Goal: Check status

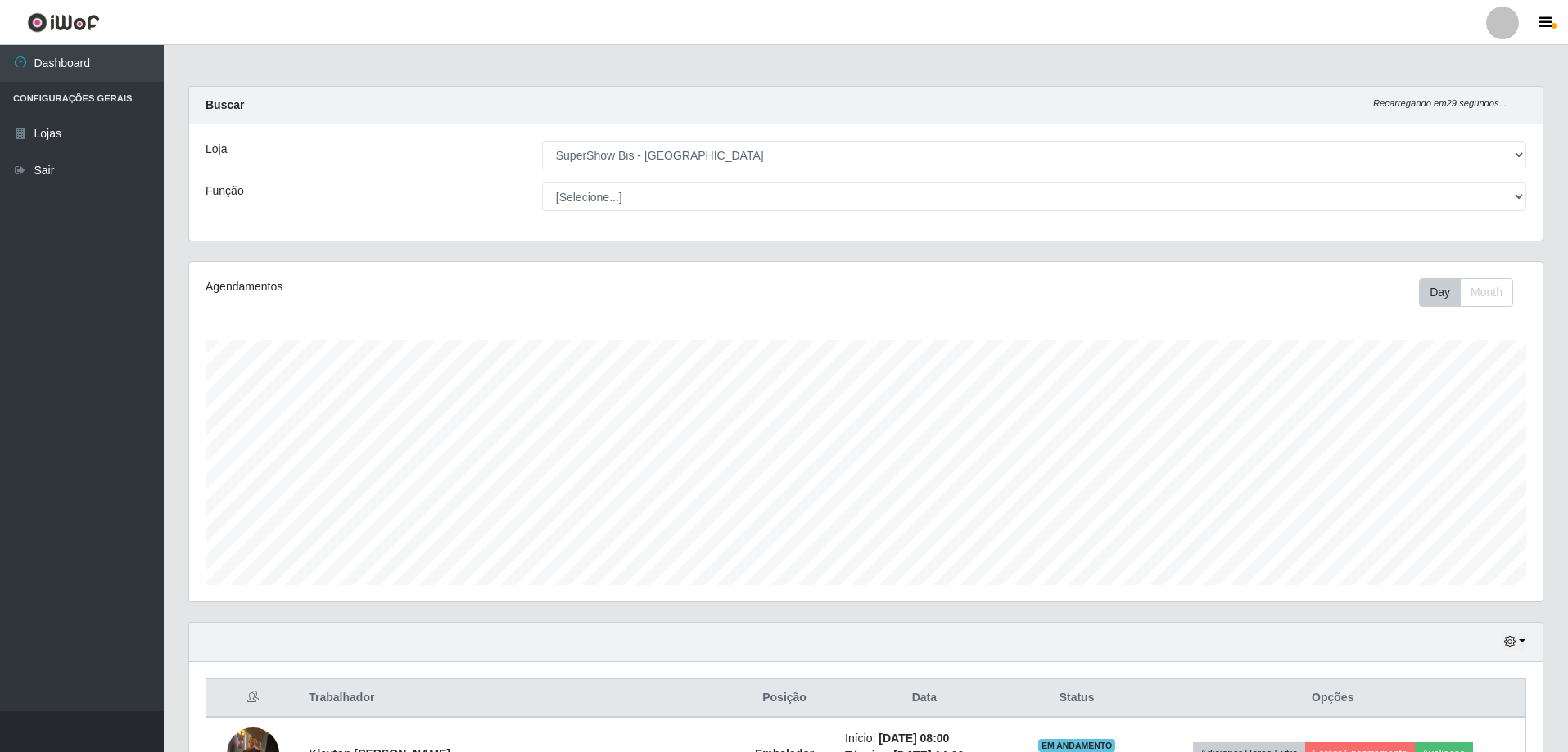
select select "59"
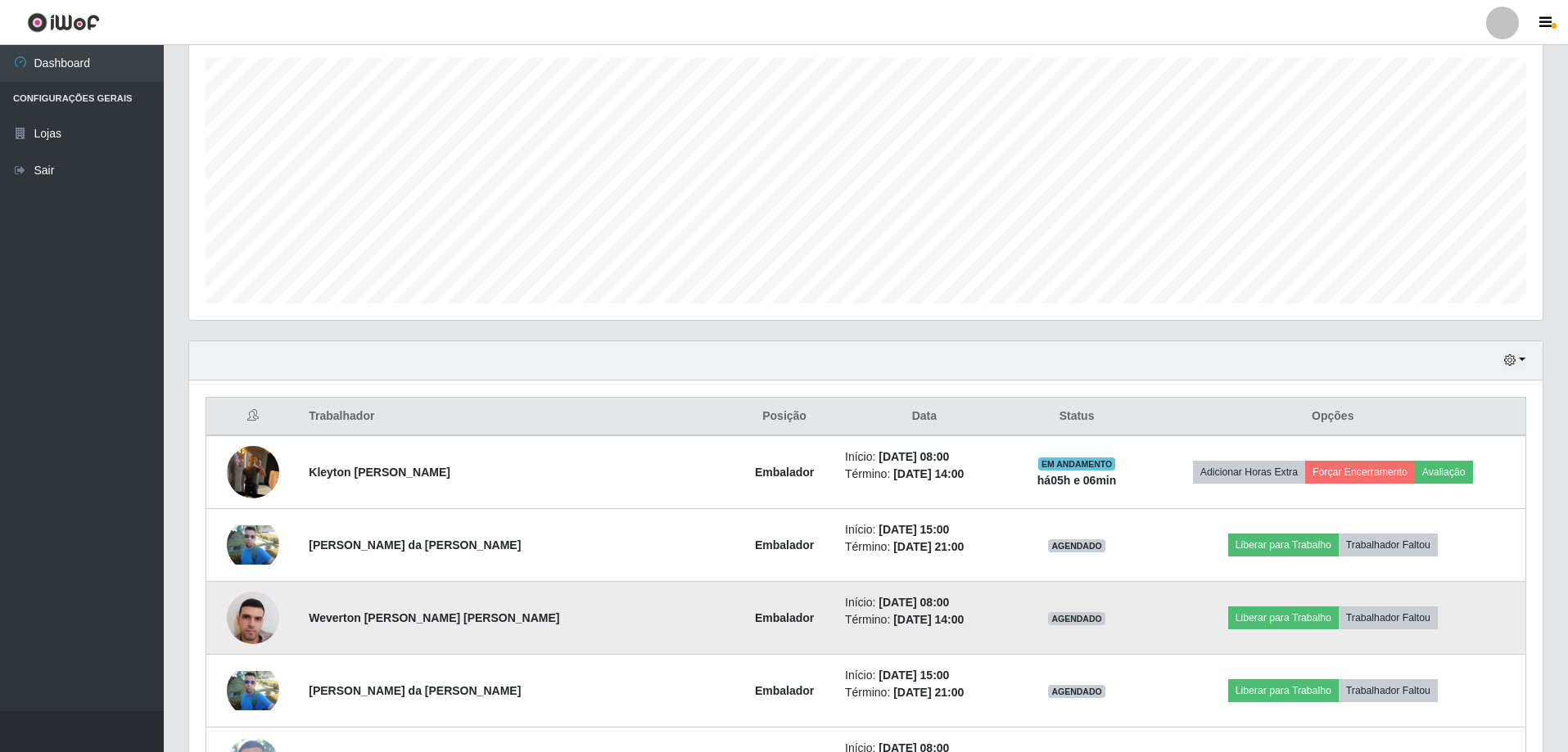
scroll to position [36, 0]
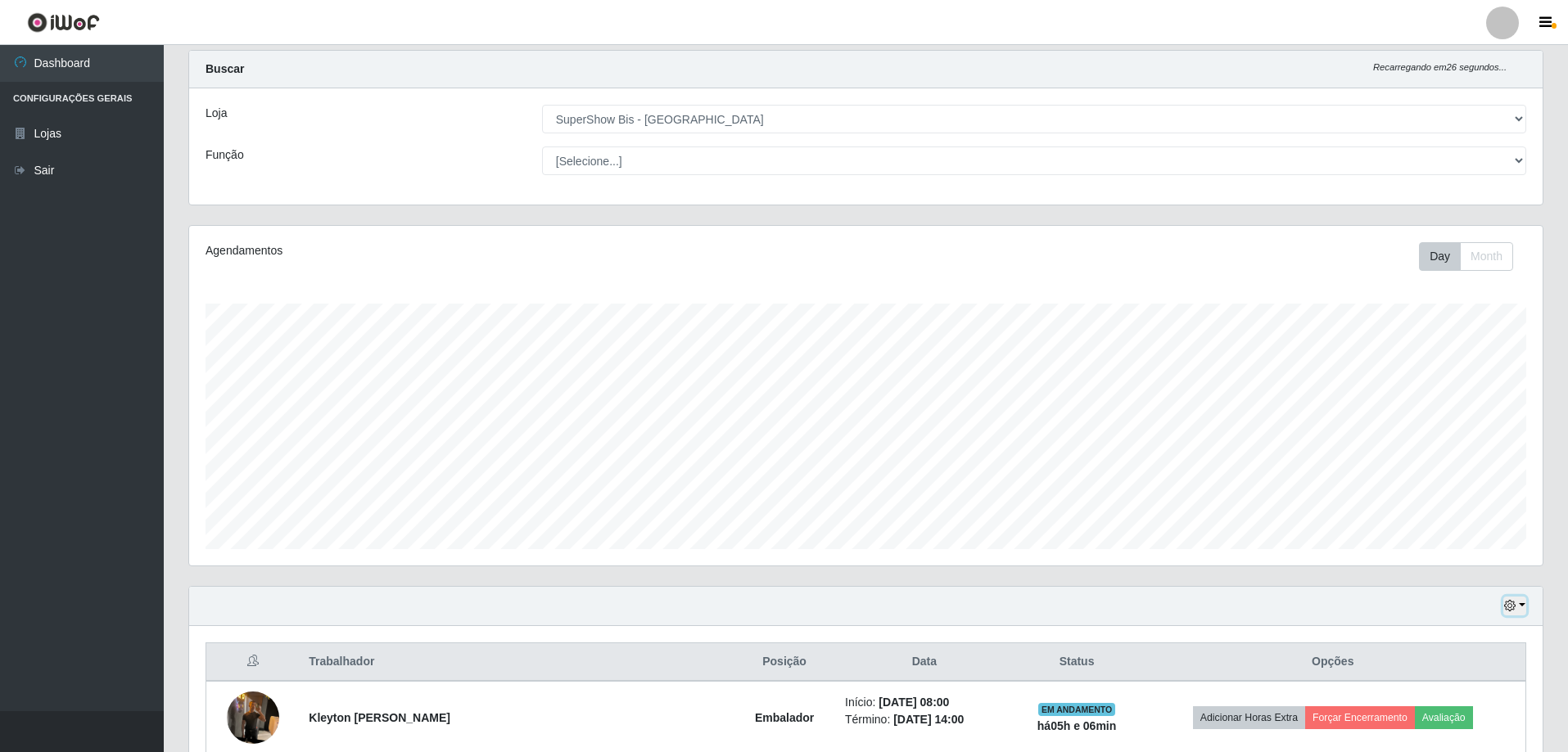
click at [1523, 609] on button "button" at bounding box center [1514, 606] width 23 height 19
click at [1441, 512] on button "3 dias" at bounding box center [1460, 511] width 129 height 34
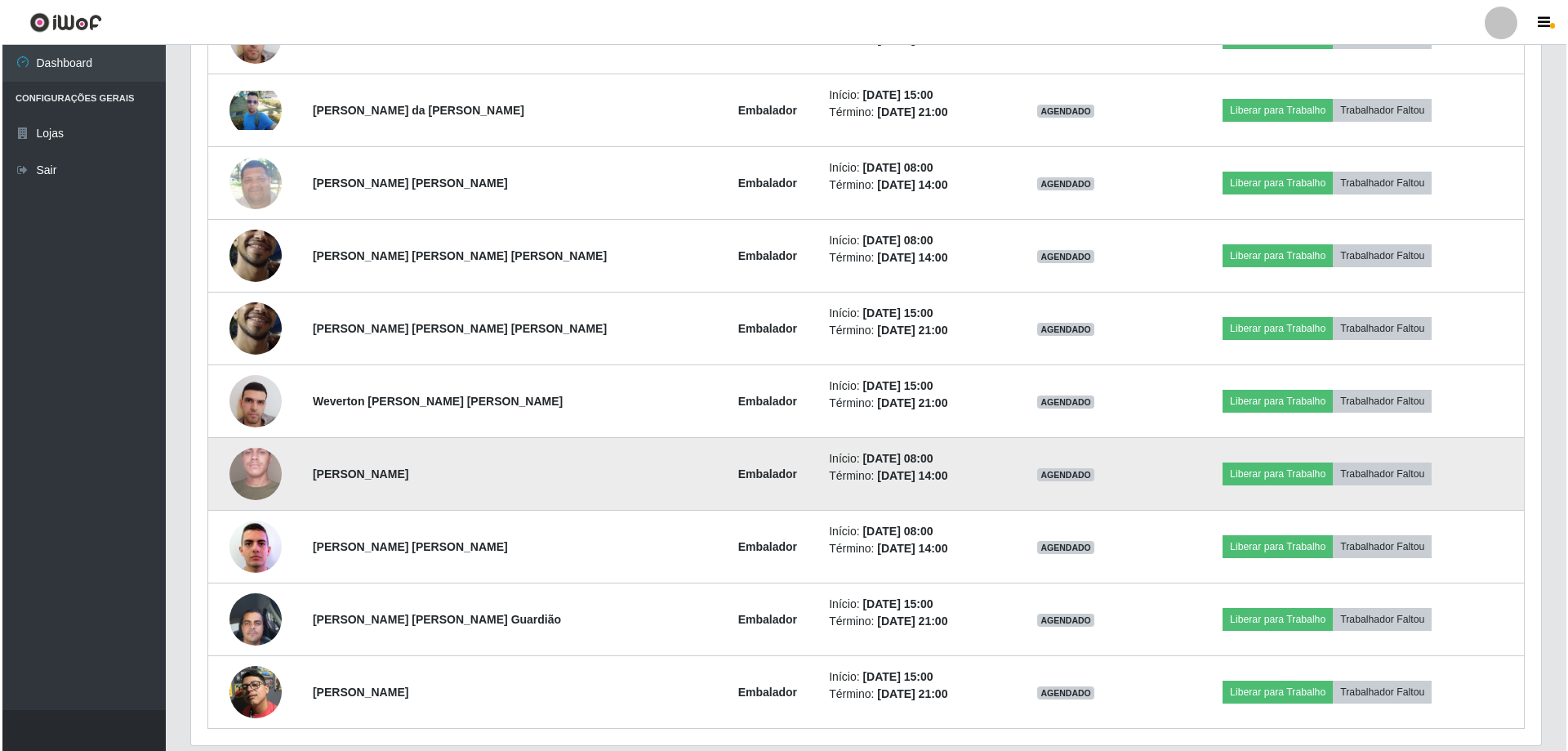
scroll to position [916, 0]
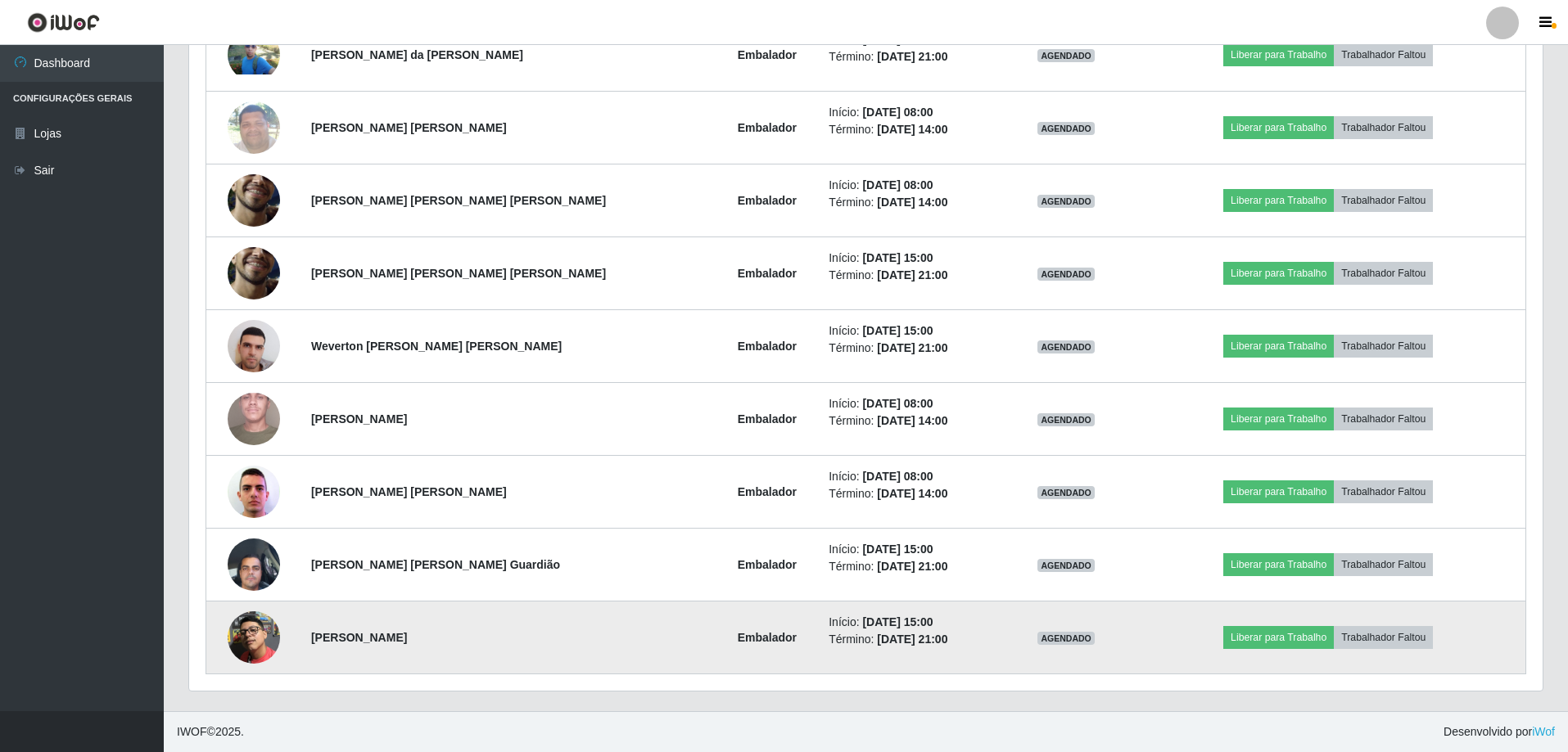
click at [246, 620] on img at bounding box center [254, 637] width 53 height 53
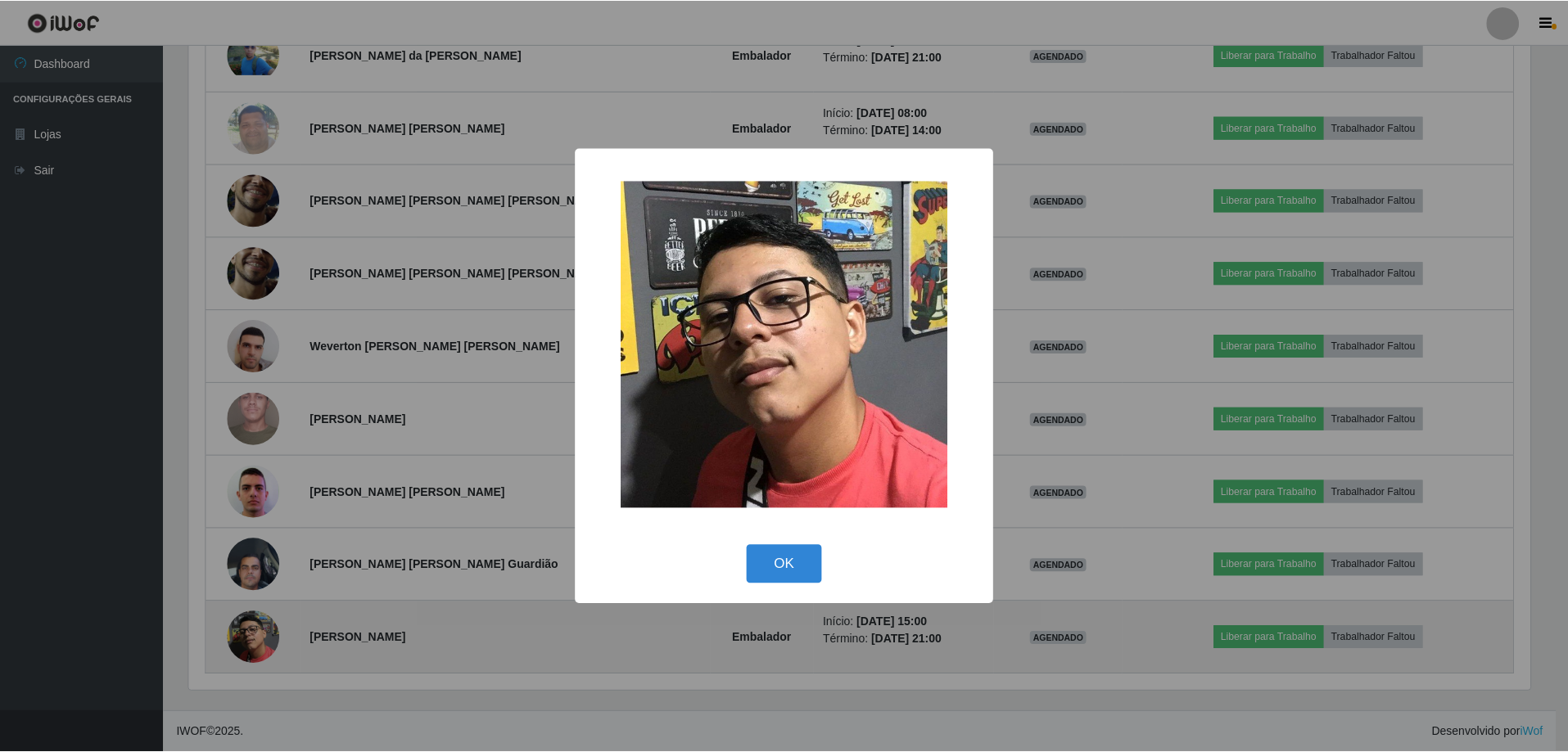
scroll to position [340, 1345]
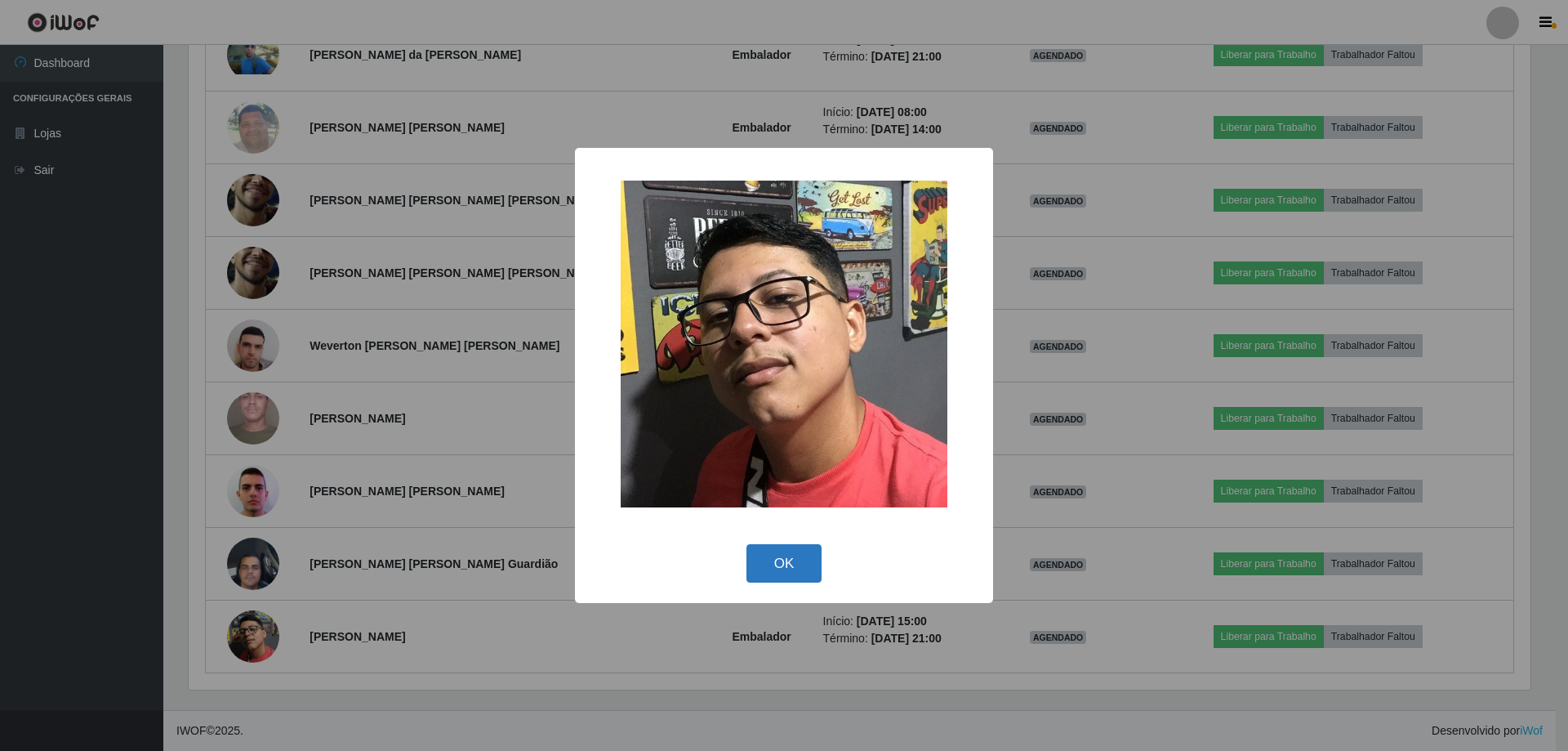
click at [792, 561] on button "OK" at bounding box center [785, 564] width 76 height 38
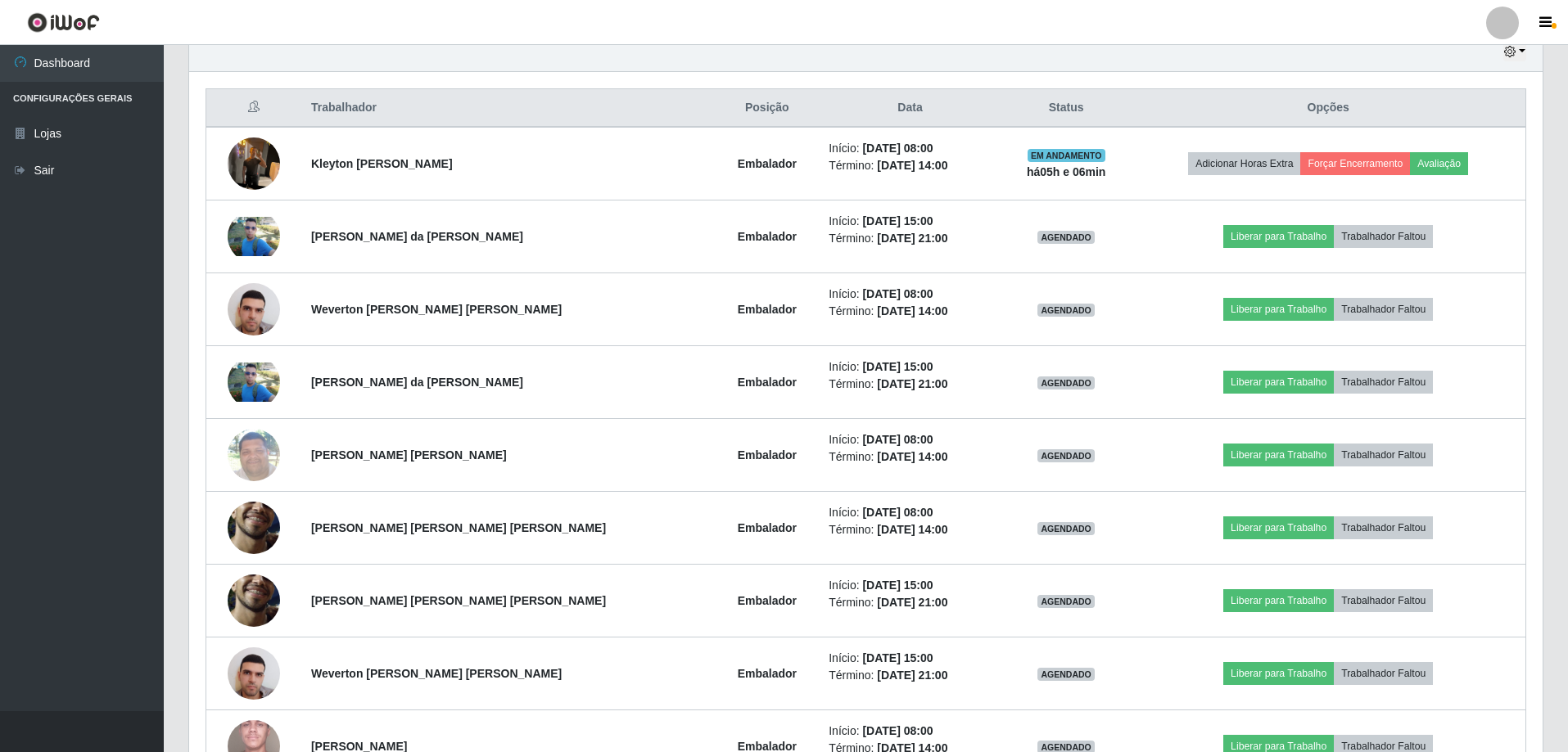
scroll to position [508, 0]
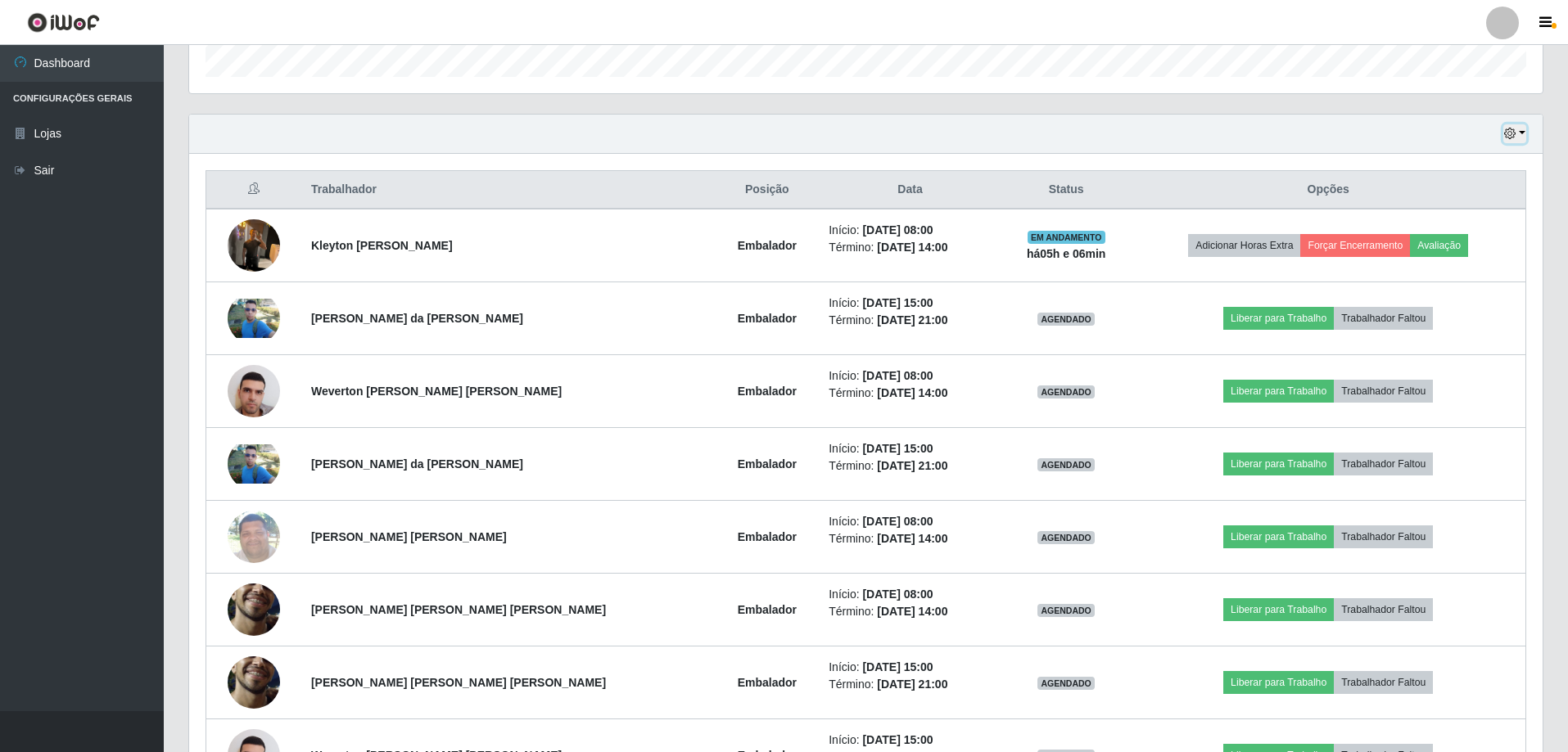
click at [1521, 131] on button "button" at bounding box center [1514, 134] width 23 height 19
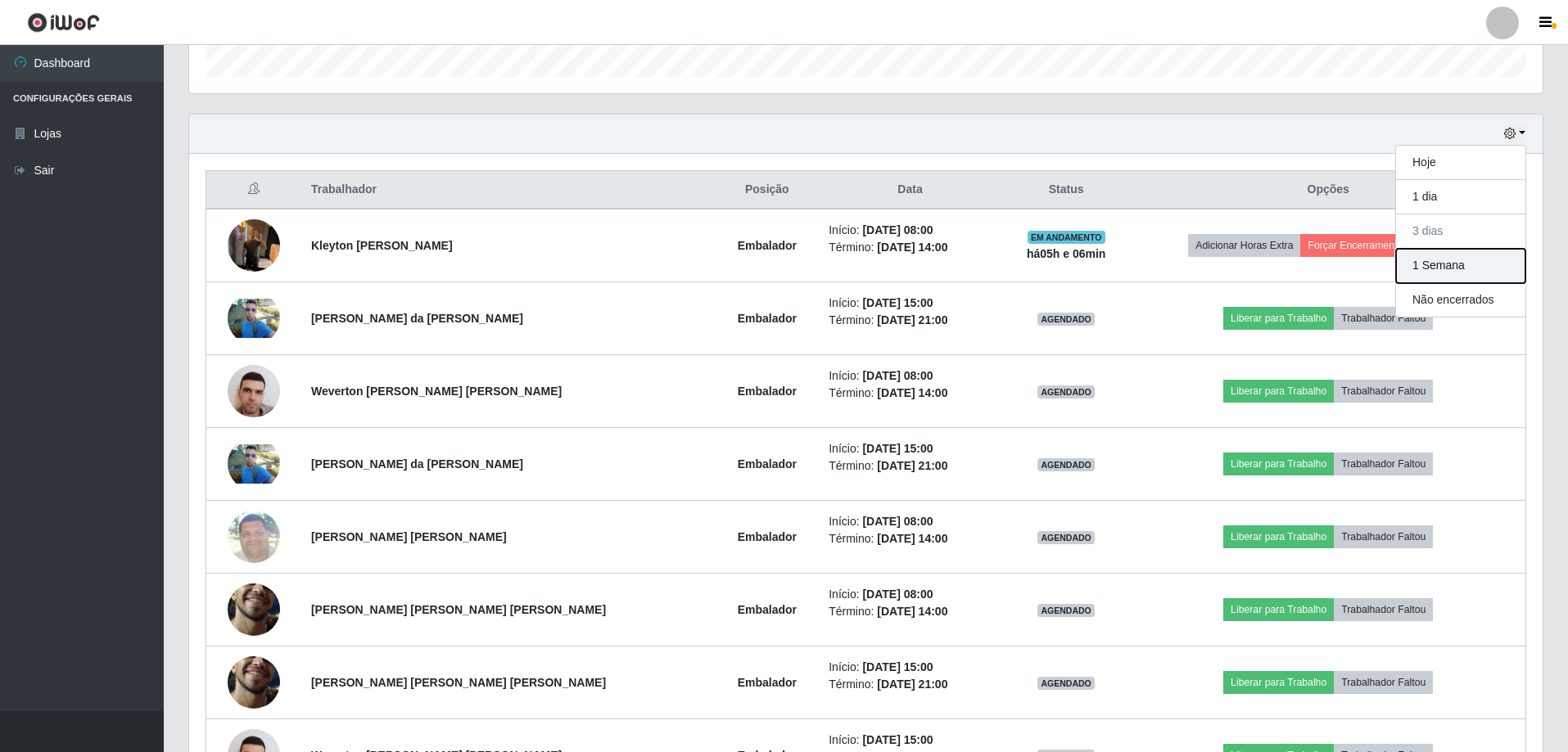
click at [1444, 266] on button "1 Semana" at bounding box center [1460, 266] width 129 height 34
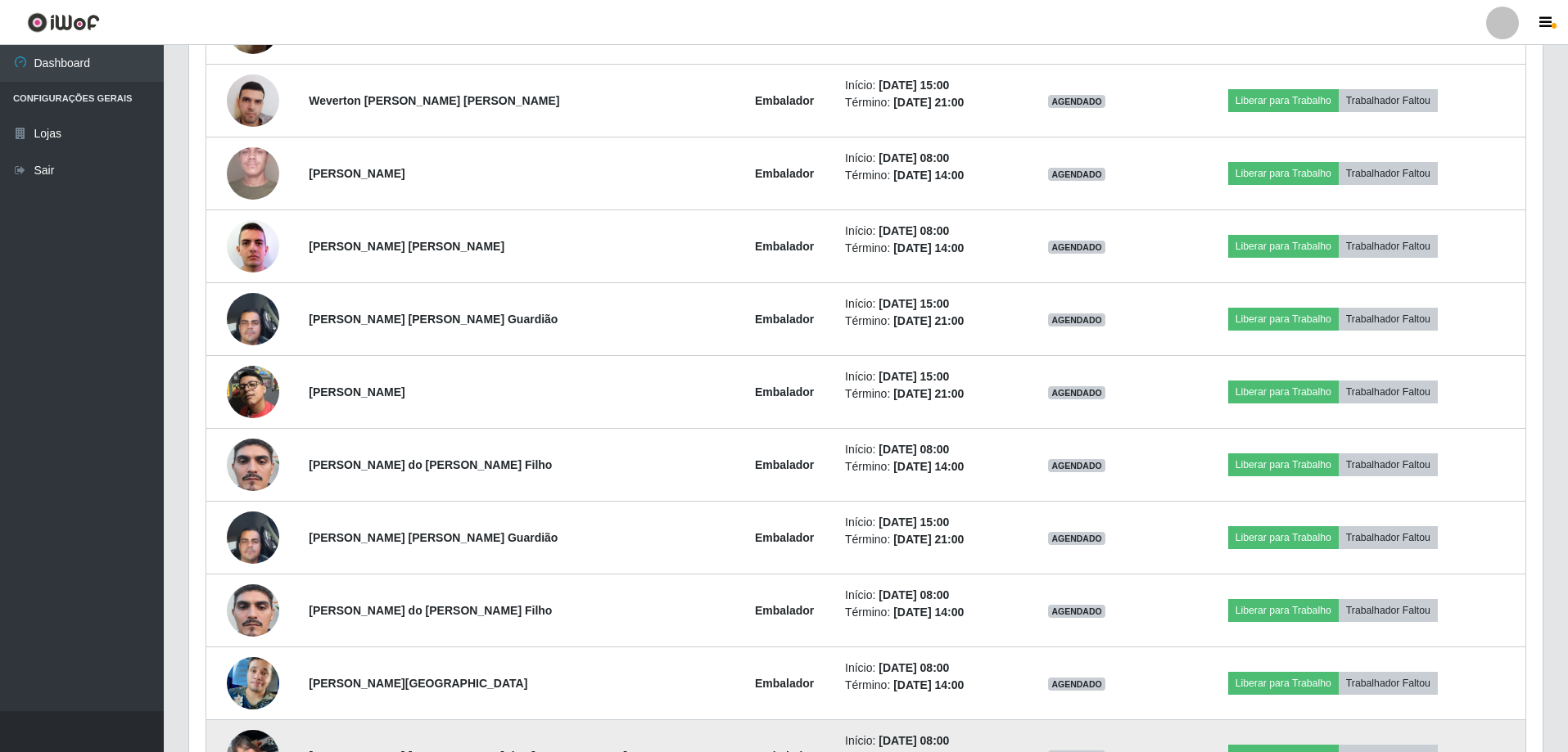
scroll to position [1427, 0]
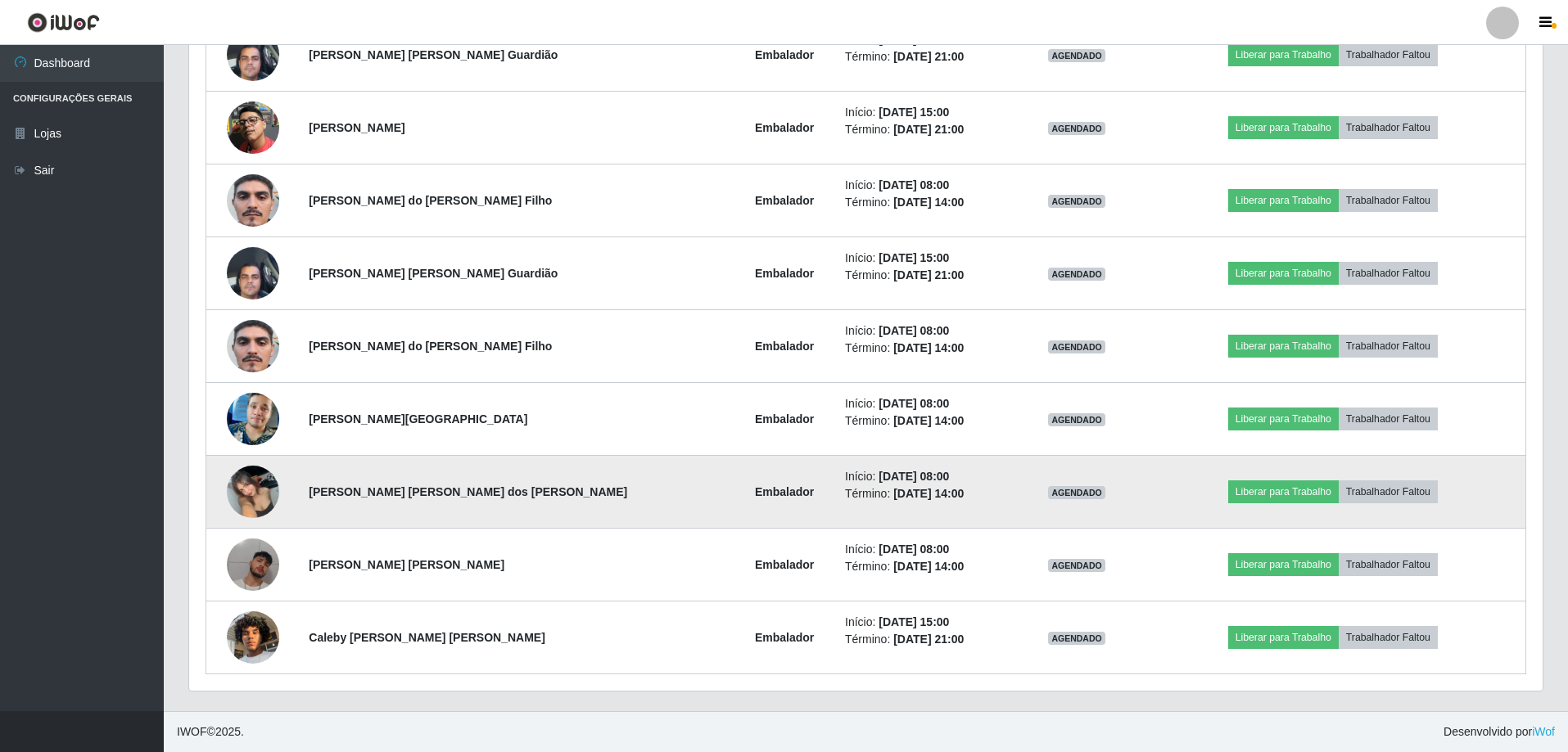
click at [252, 493] on img at bounding box center [253, 491] width 53 height 70
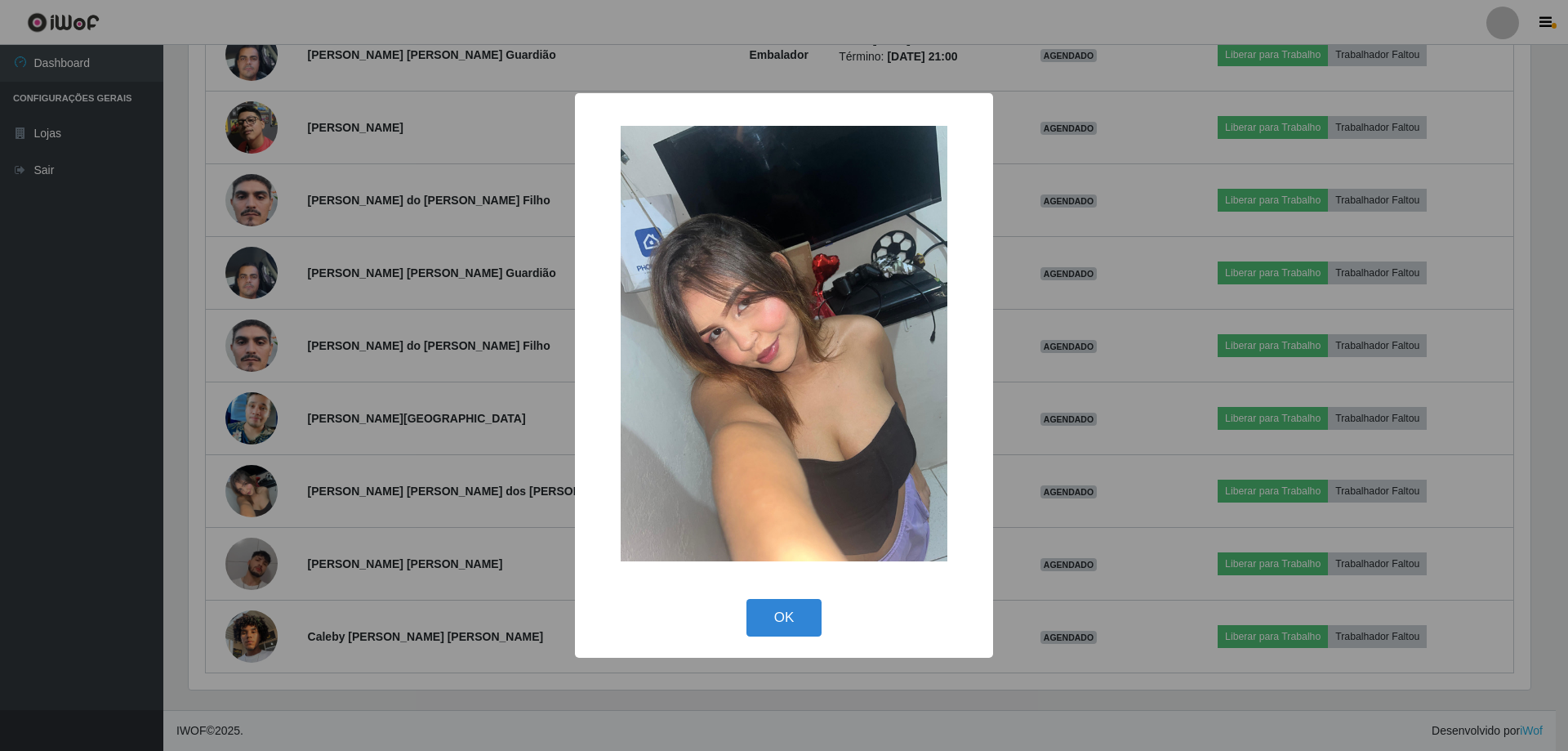
click at [847, 420] on img at bounding box center [784, 344] width 327 height 436
click at [780, 405] on img at bounding box center [784, 344] width 327 height 436
click at [794, 612] on button "OK" at bounding box center [785, 618] width 76 height 38
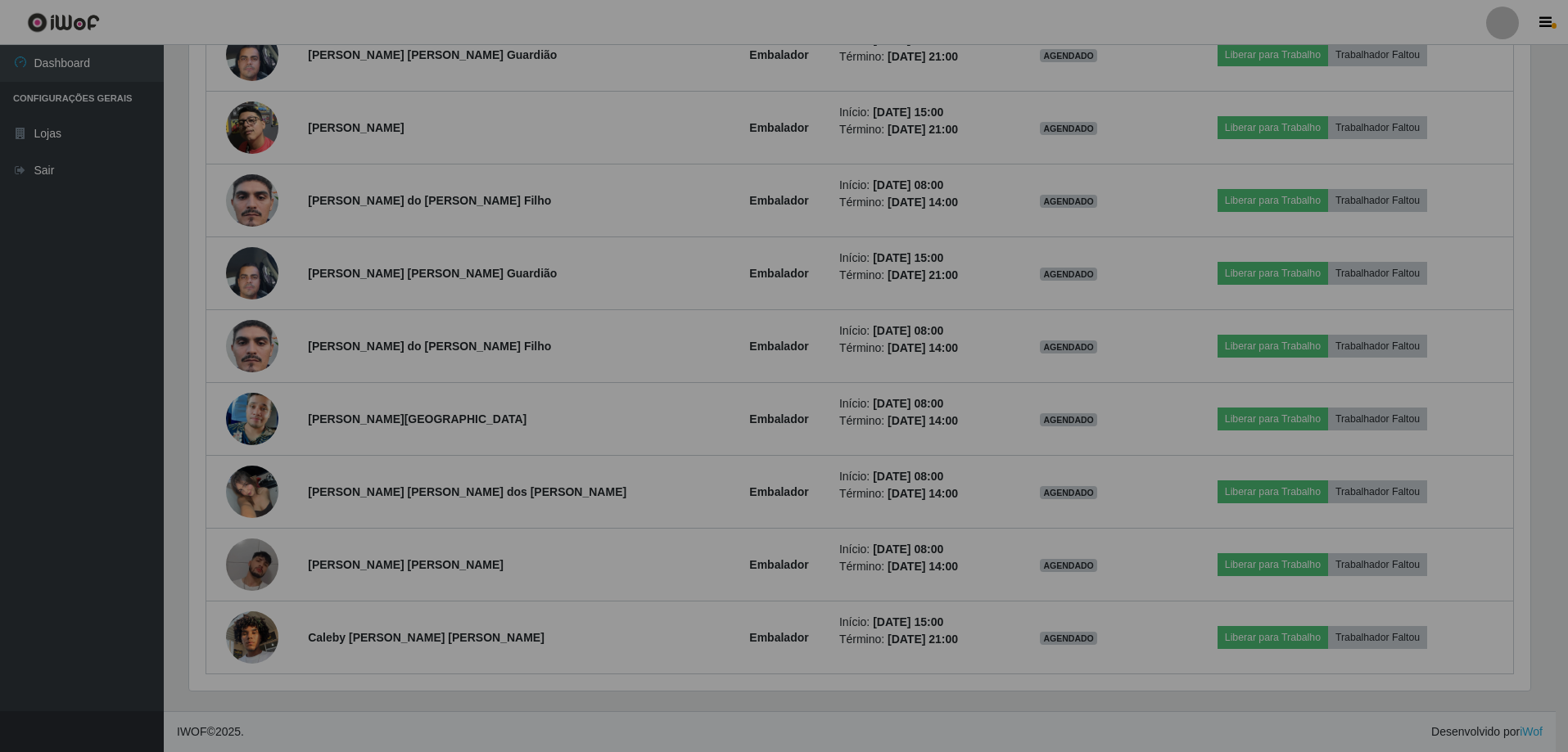
scroll to position [340, 1353]
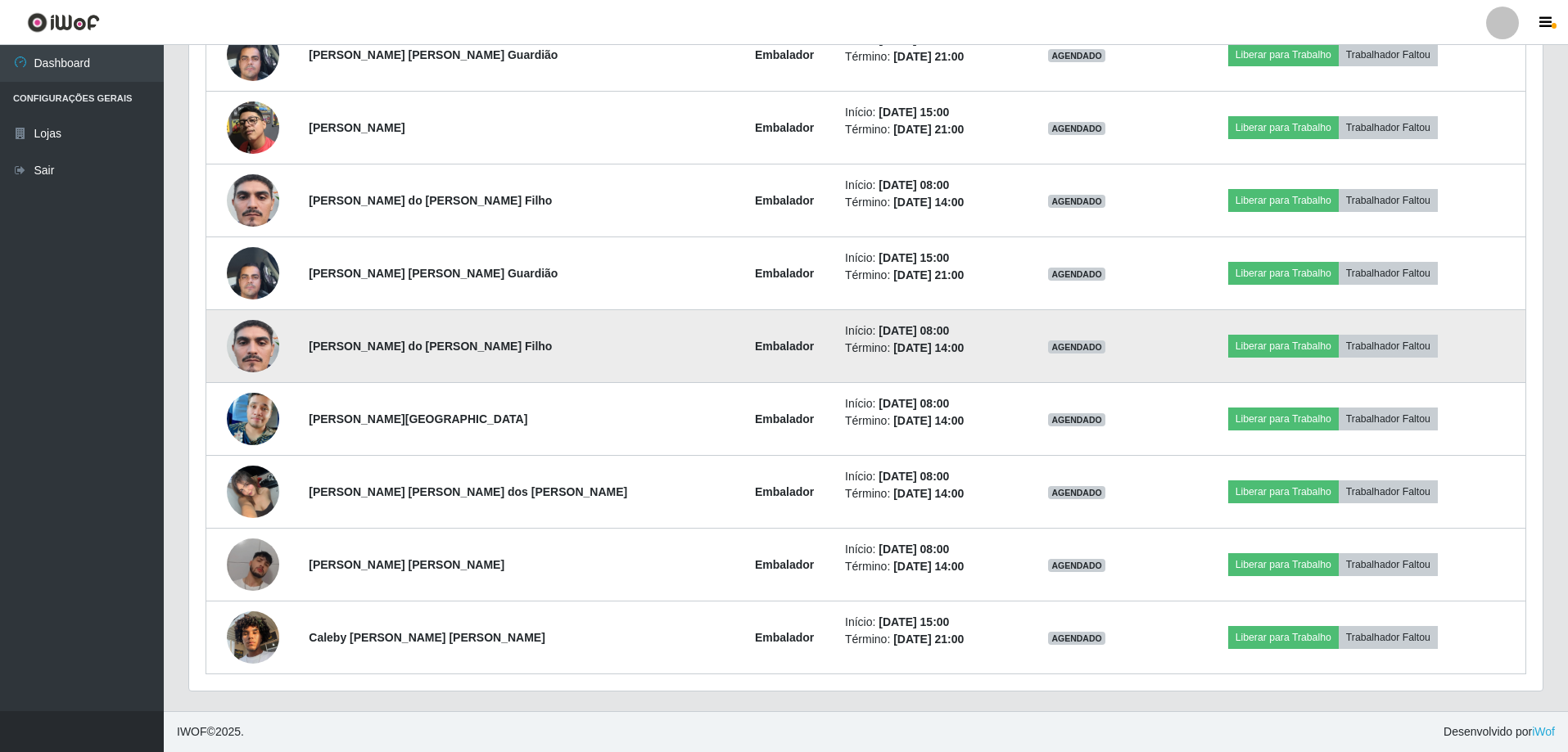
click at [267, 347] on img at bounding box center [253, 345] width 53 height 116
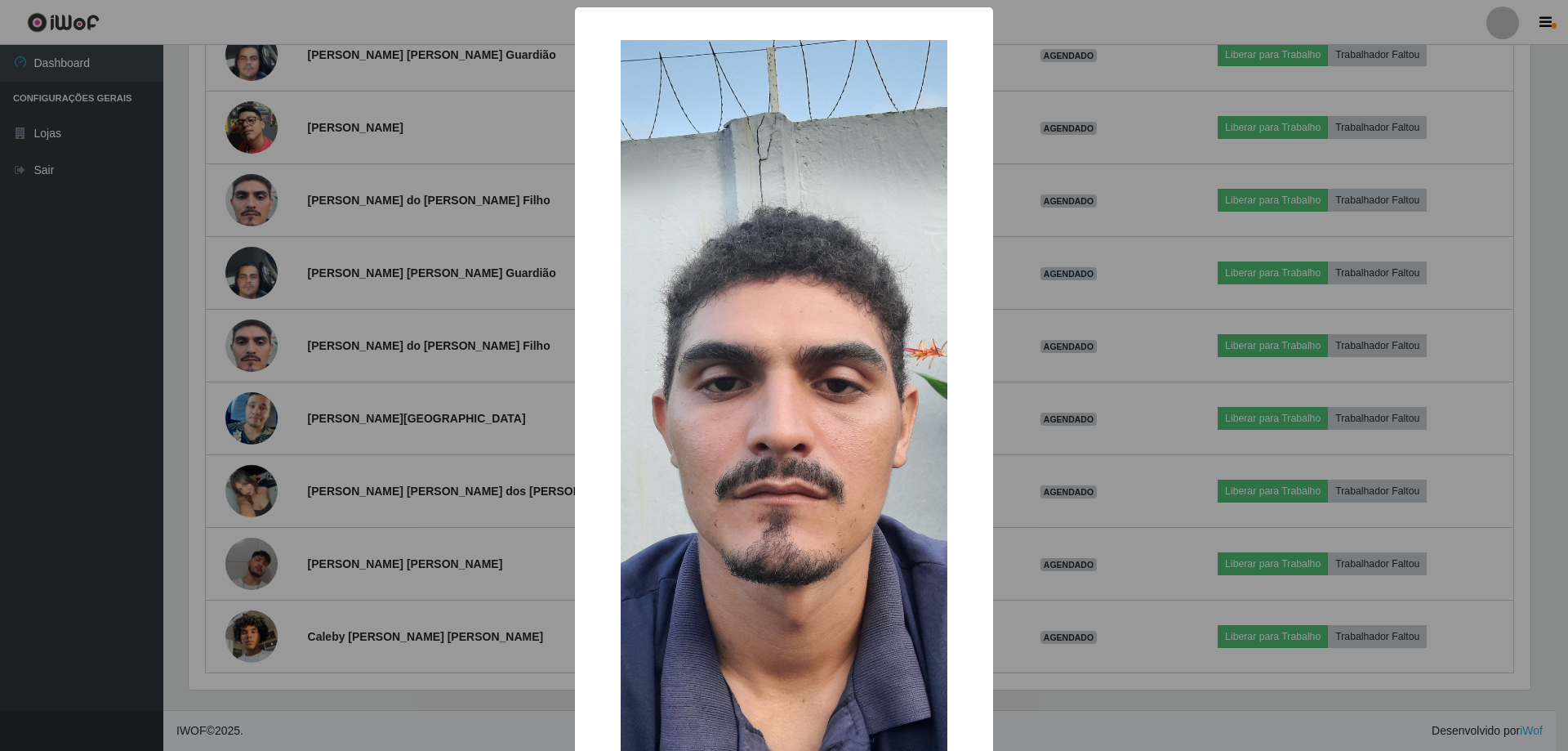
click at [283, 344] on div "× OK Cancel" at bounding box center [784, 376] width 1568 height 751
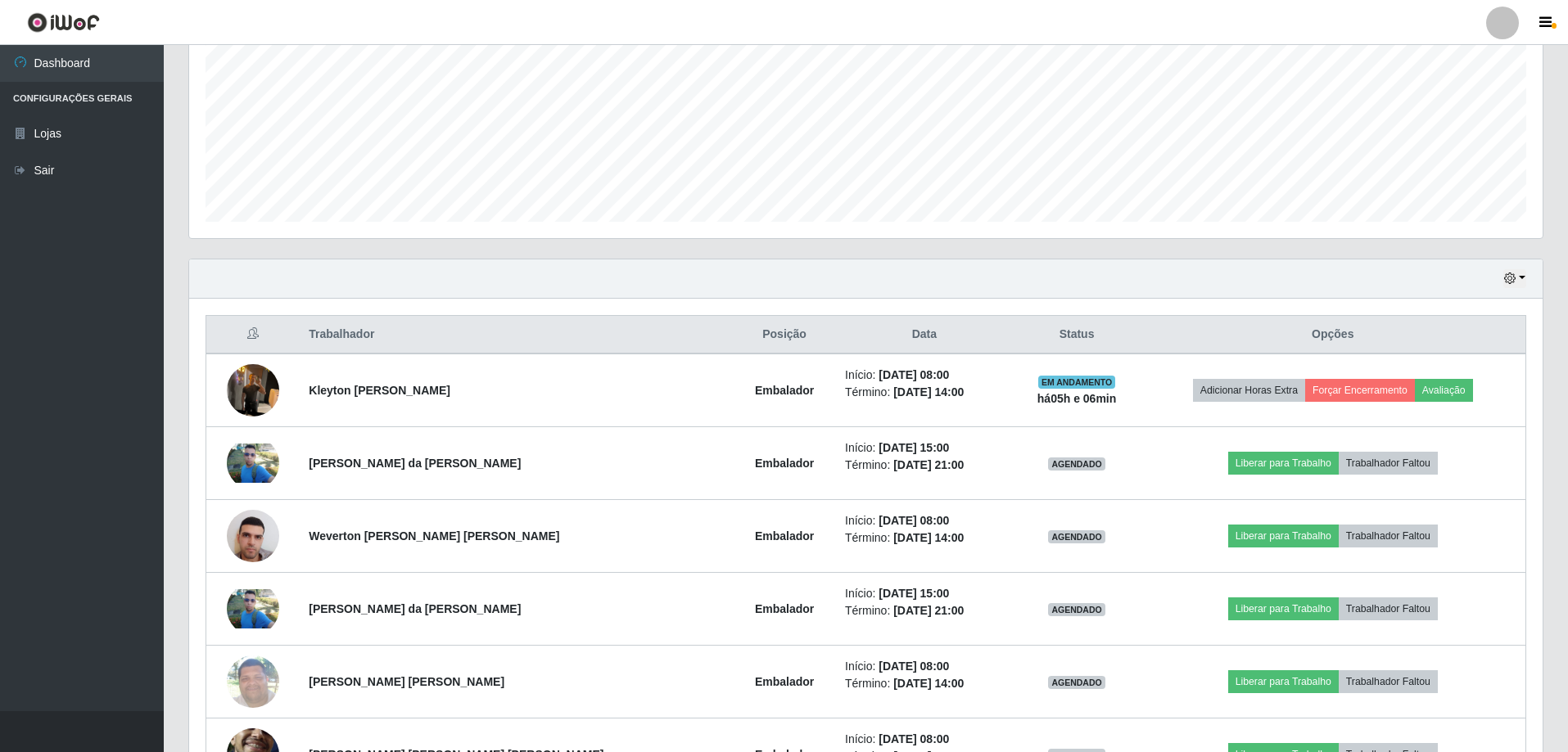
scroll to position [0, 0]
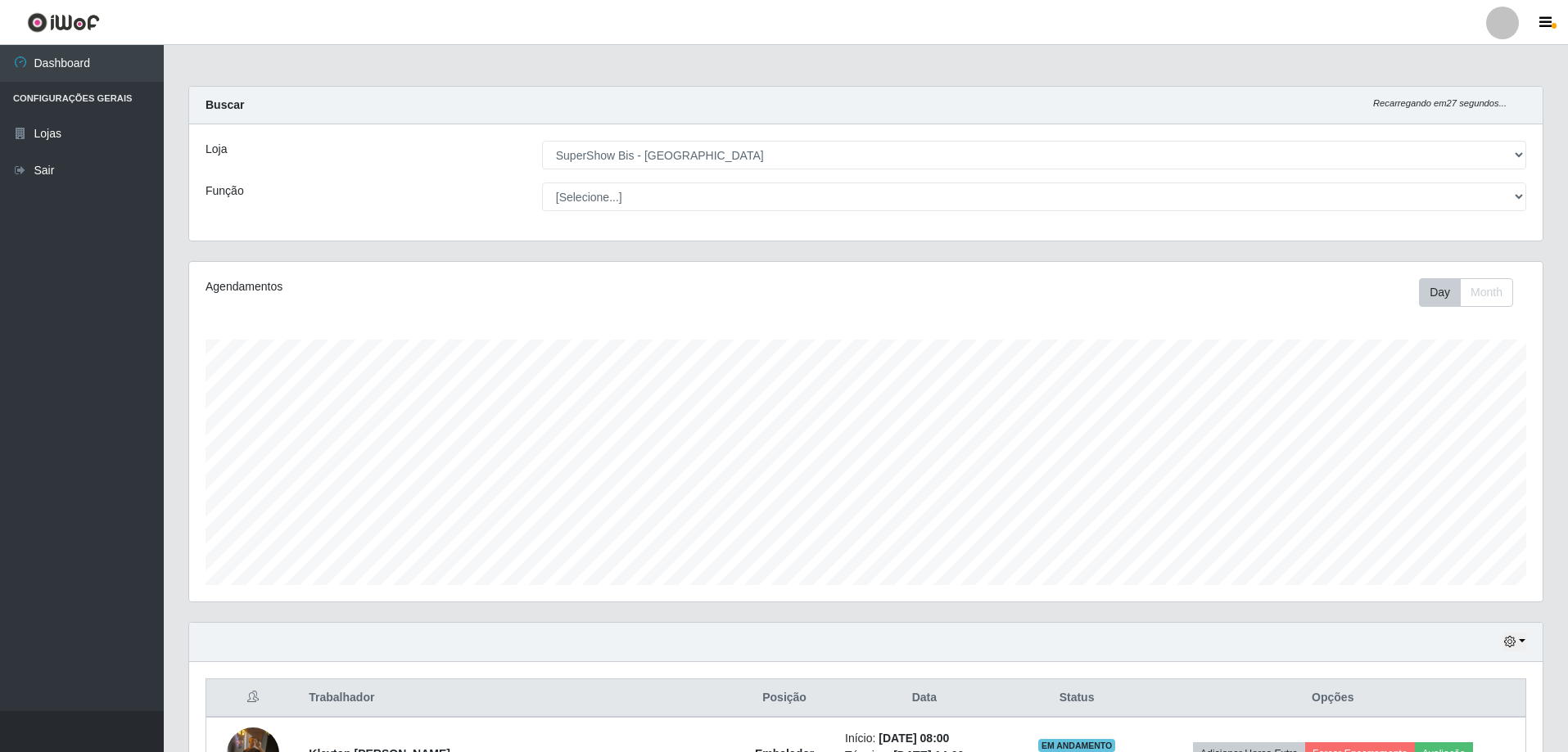
click at [1526, 647] on div "Hoje 1 dia 3 dias 1 Semana Não encerrados" at bounding box center [865, 642] width 1353 height 39
click at [1523, 647] on button "button" at bounding box center [1514, 642] width 23 height 19
click at [1453, 553] on button "3 dias" at bounding box center [1460, 546] width 129 height 34
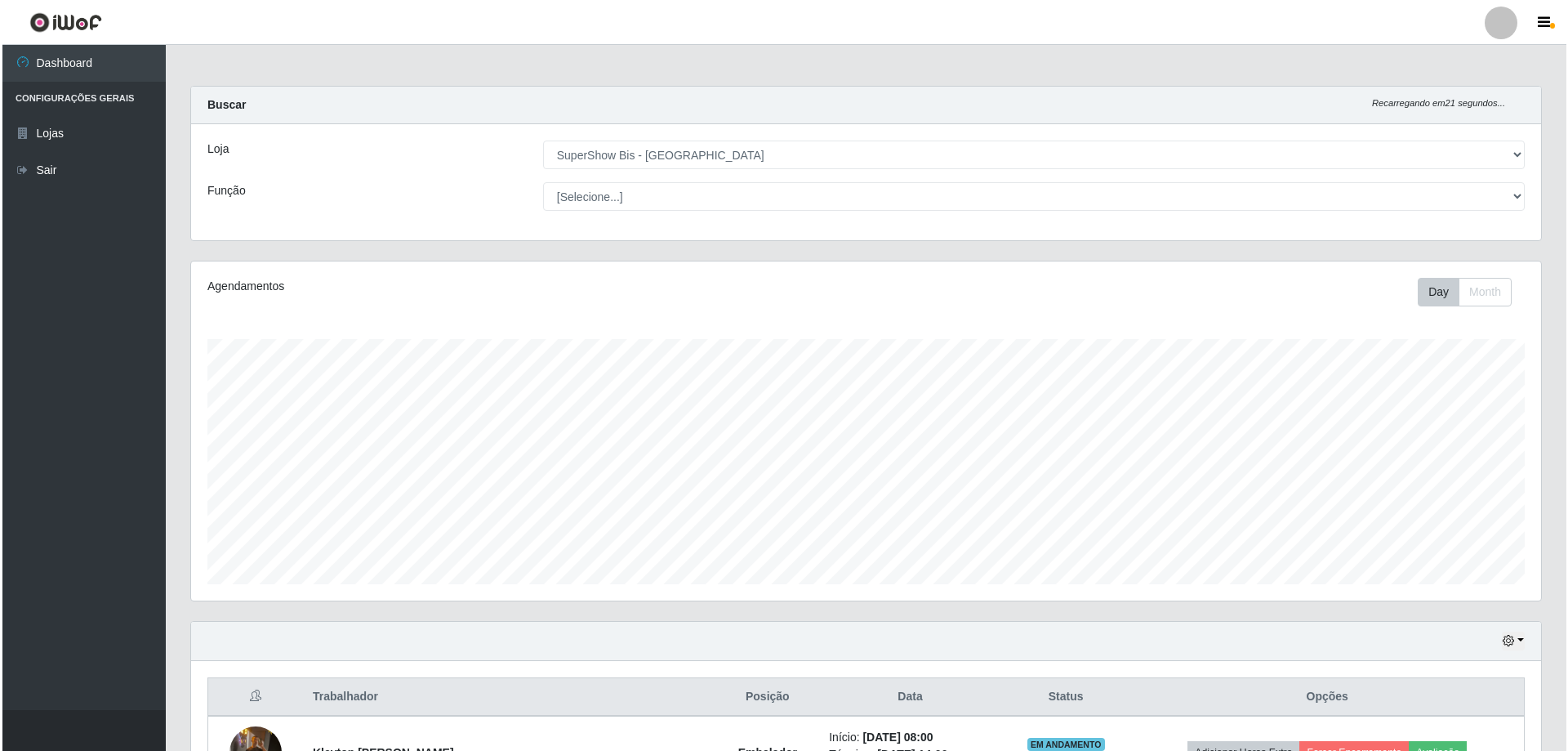
scroll to position [409, 0]
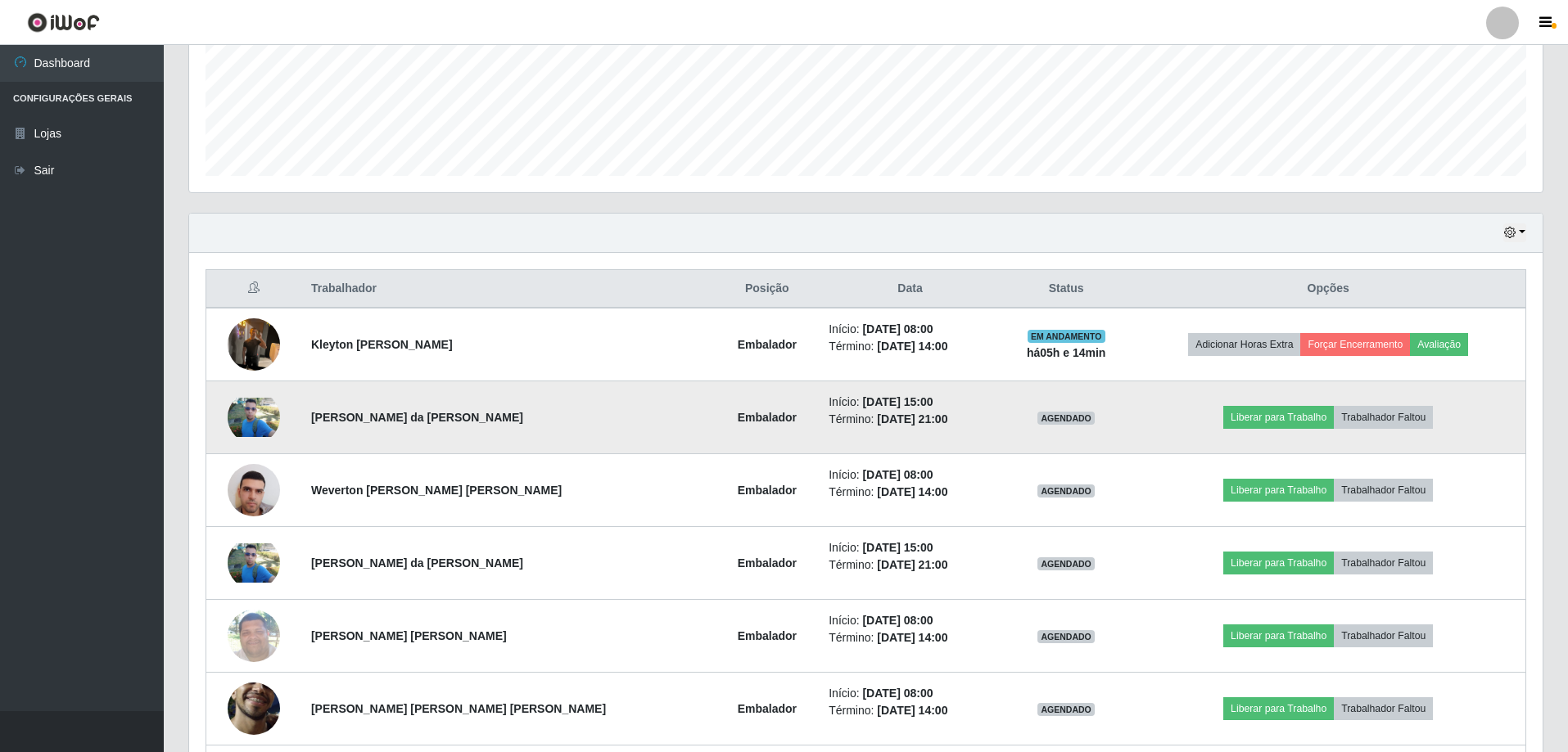
click at [268, 422] on img at bounding box center [254, 417] width 53 height 39
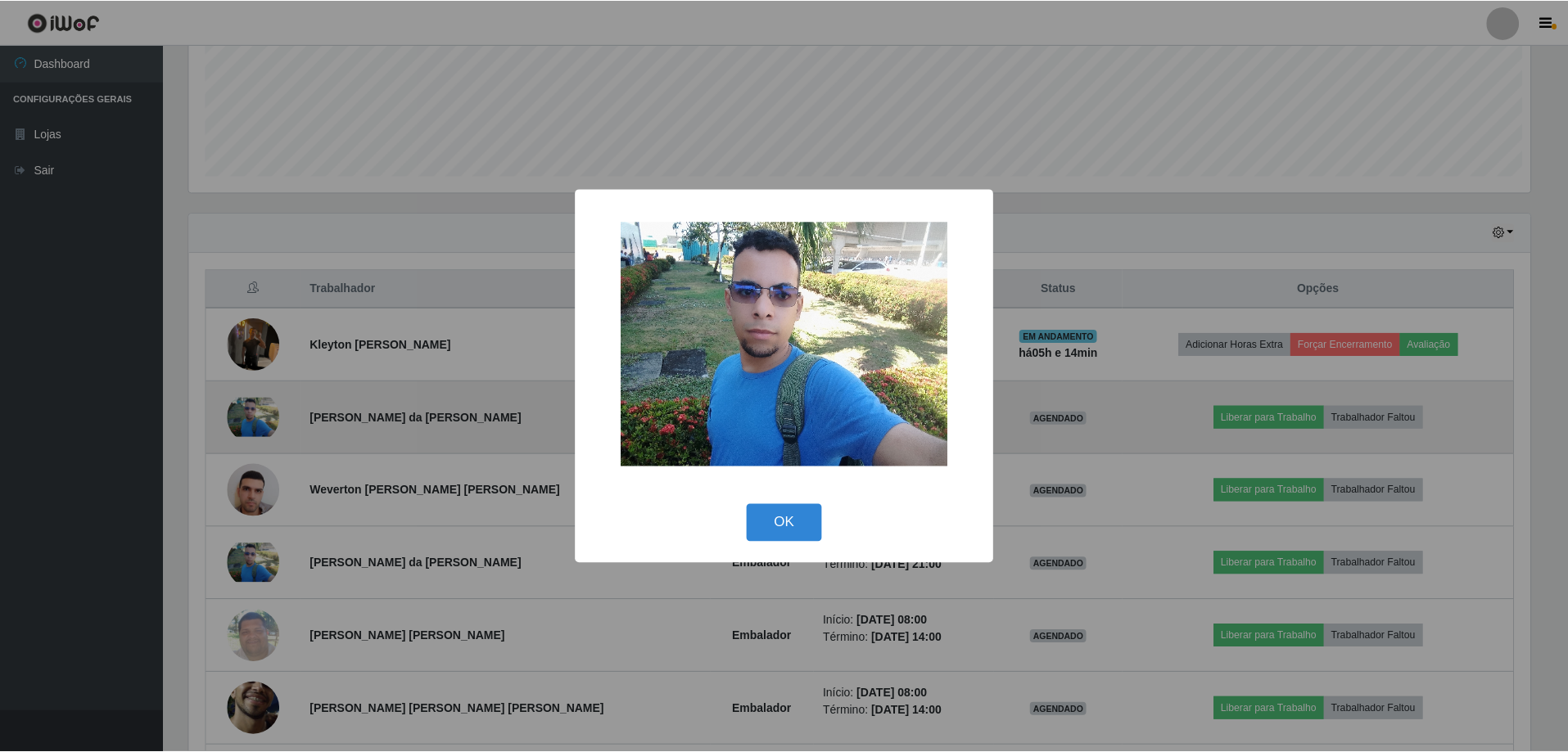
scroll to position [340, 1345]
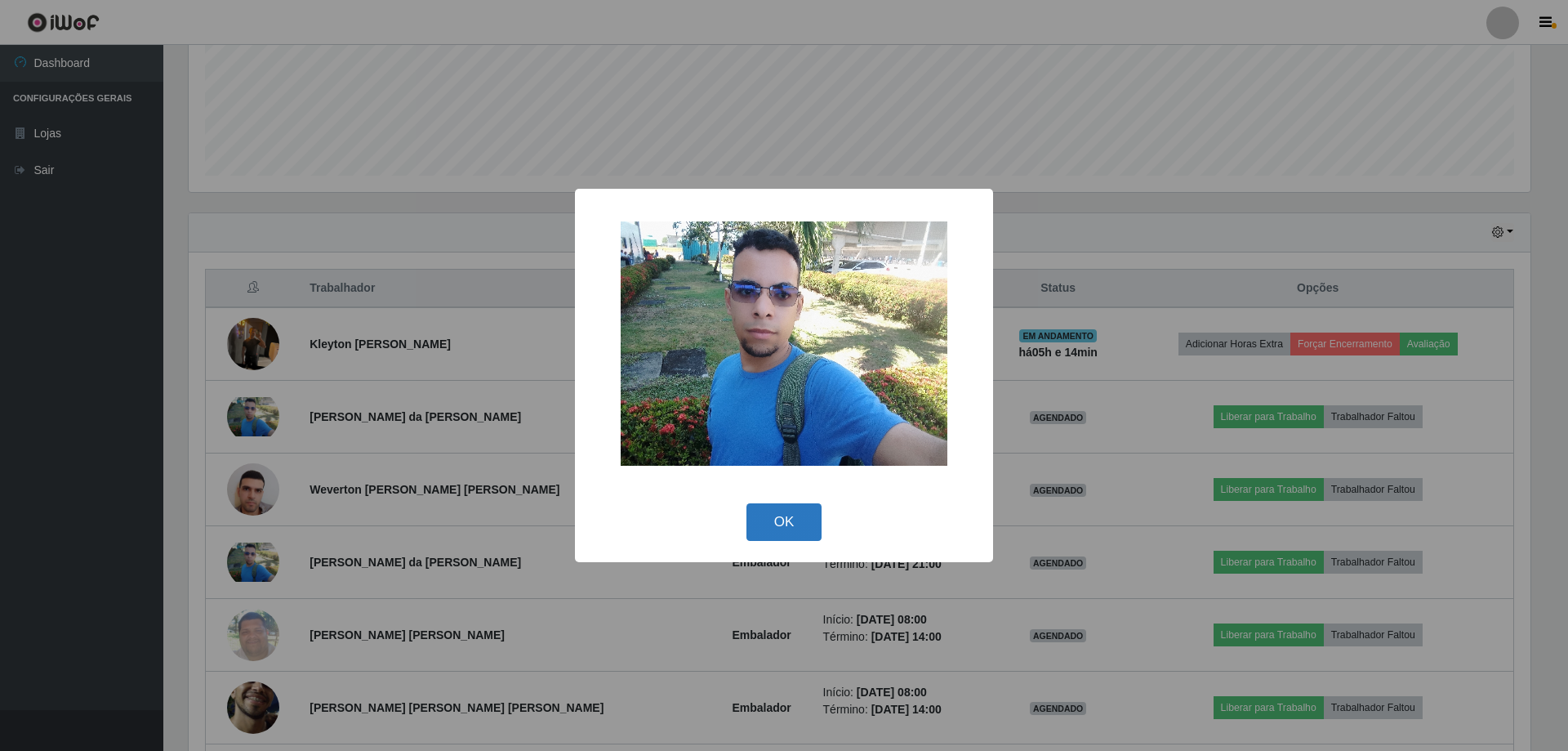
click at [779, 526] on button "OK" at bounding box center [785, 523] width 76 height 38
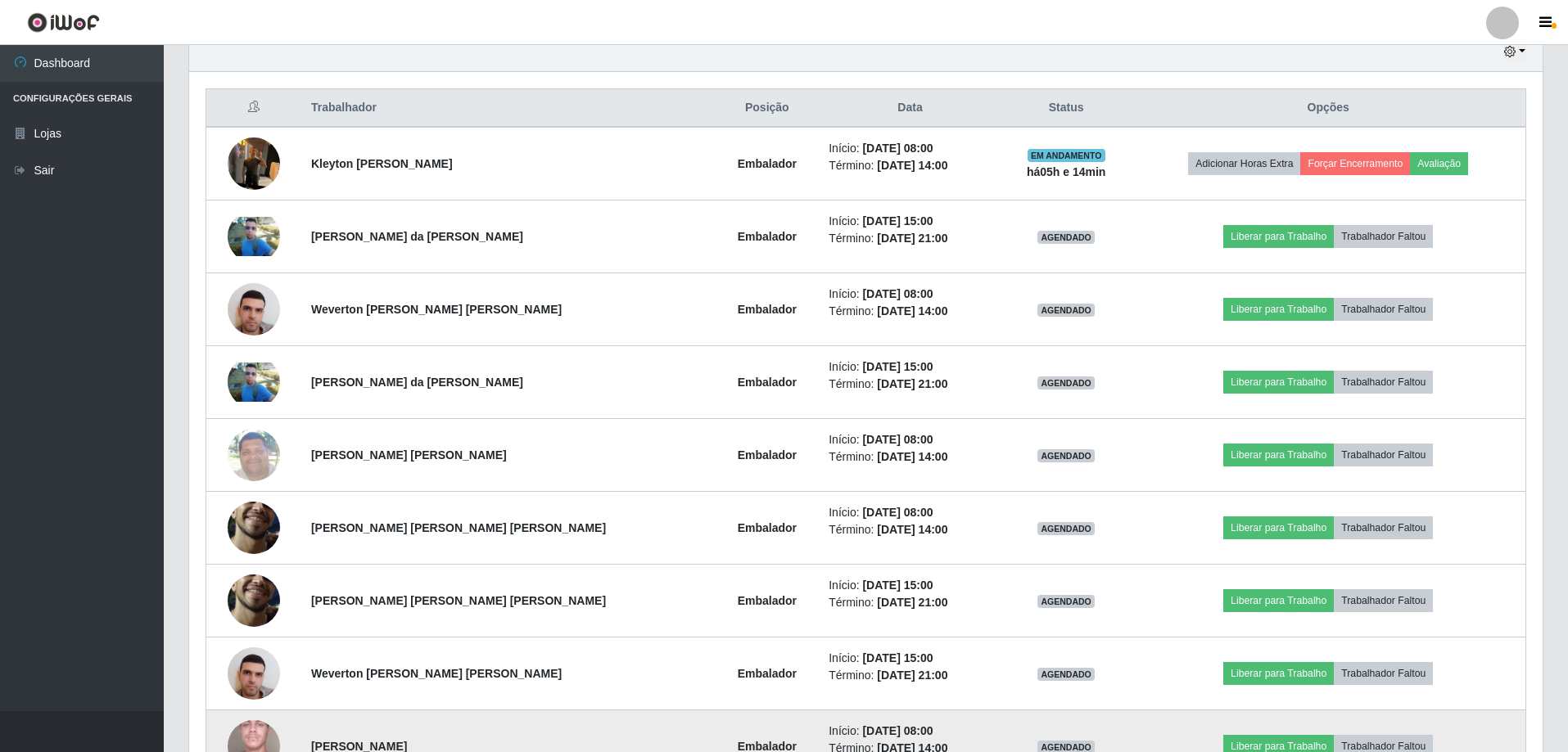
scroll to position [508, 0]
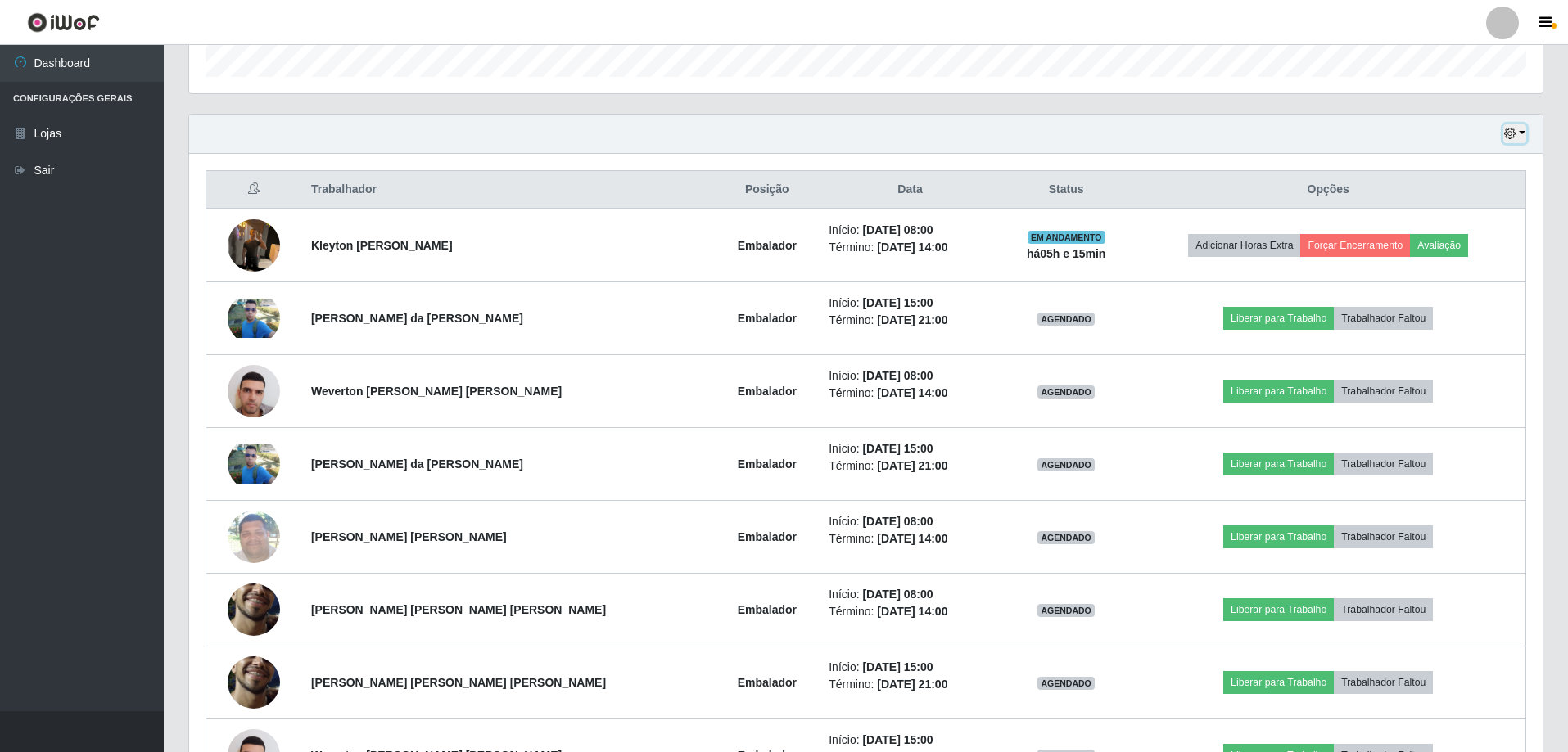
click at [1519, 133] on button "button" at bounding box center [1514, 134] width 23 height 19
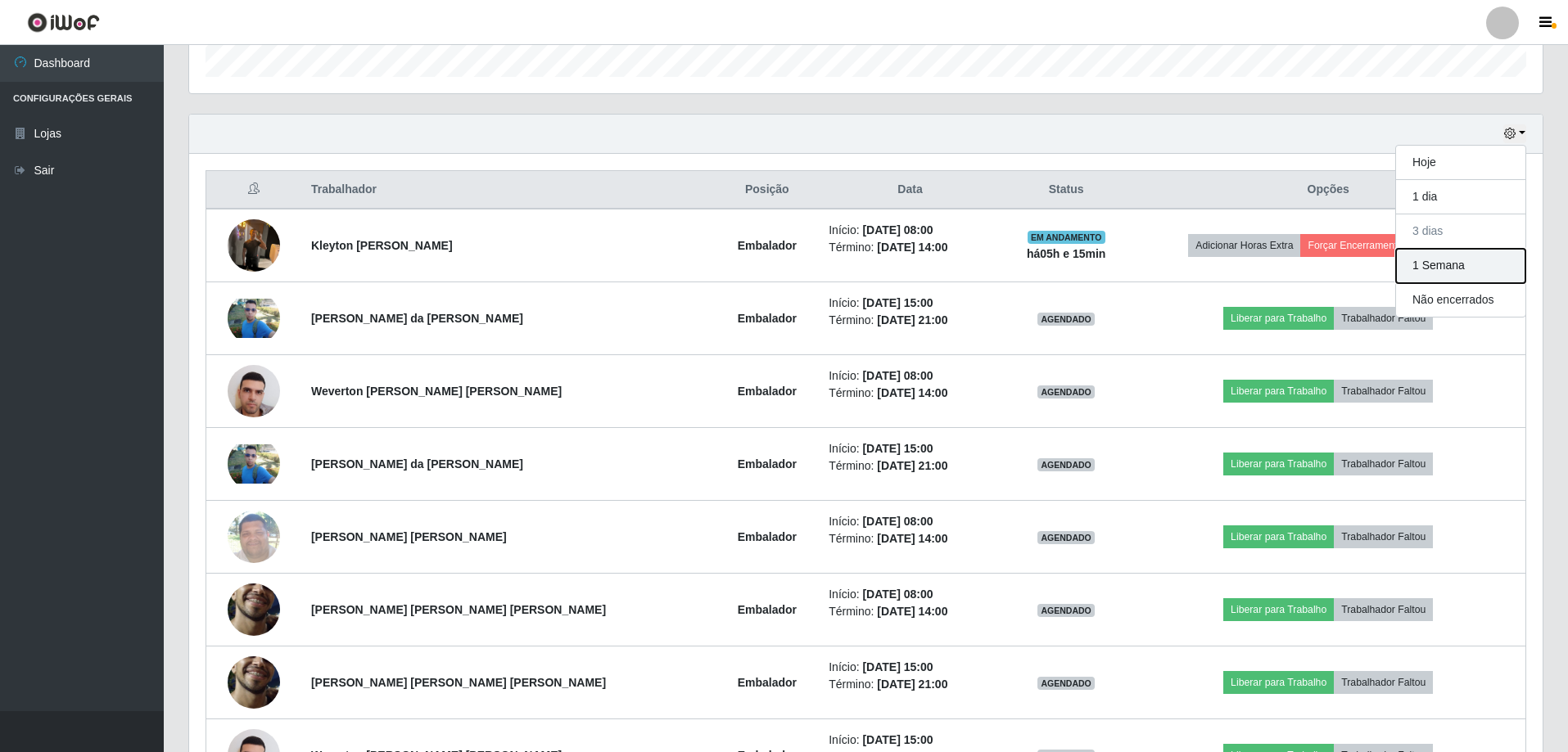
click at [1449, 266] on button "1 Semana" at bounding box center [1460, 266] width 129 height 34
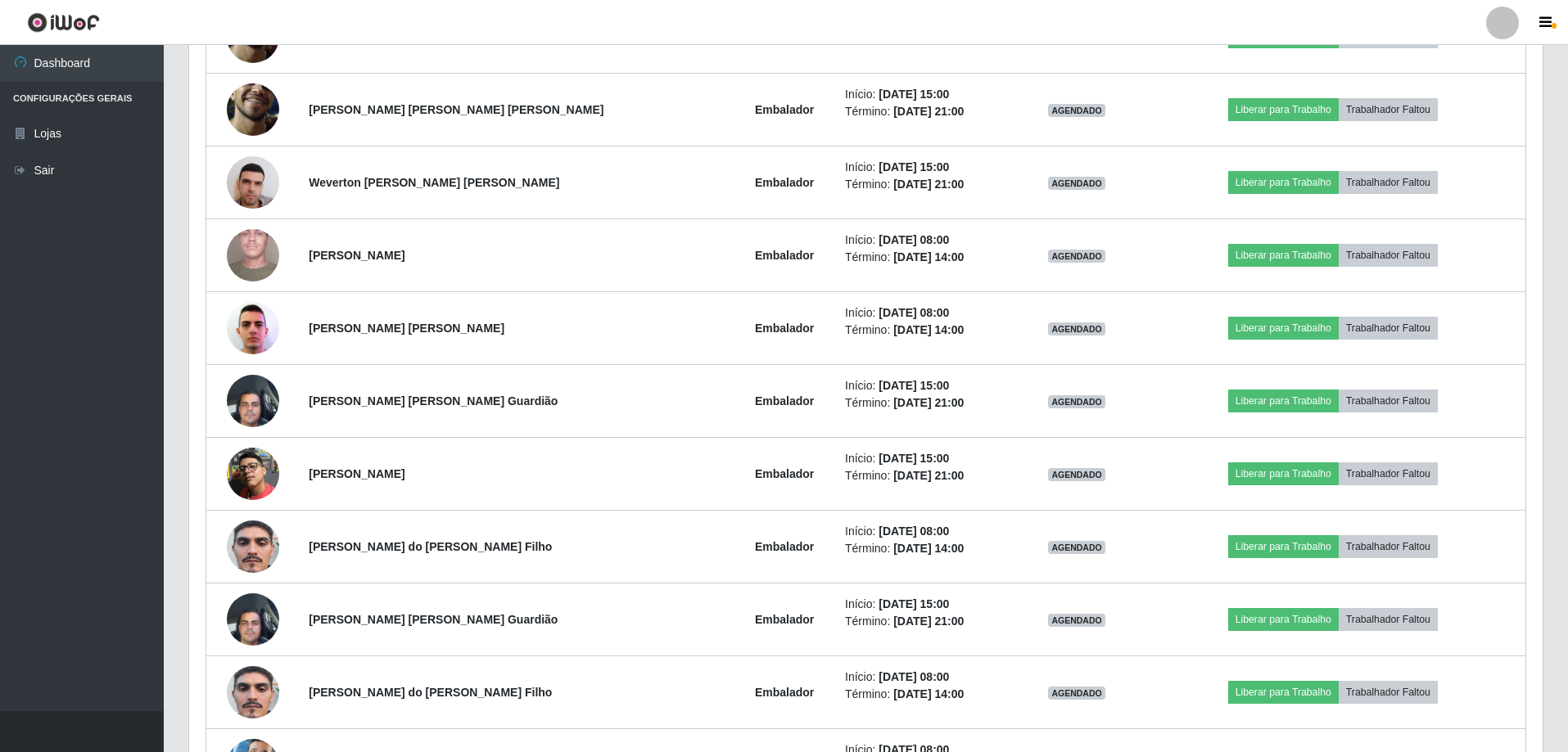
scroll to position [1427, 0]
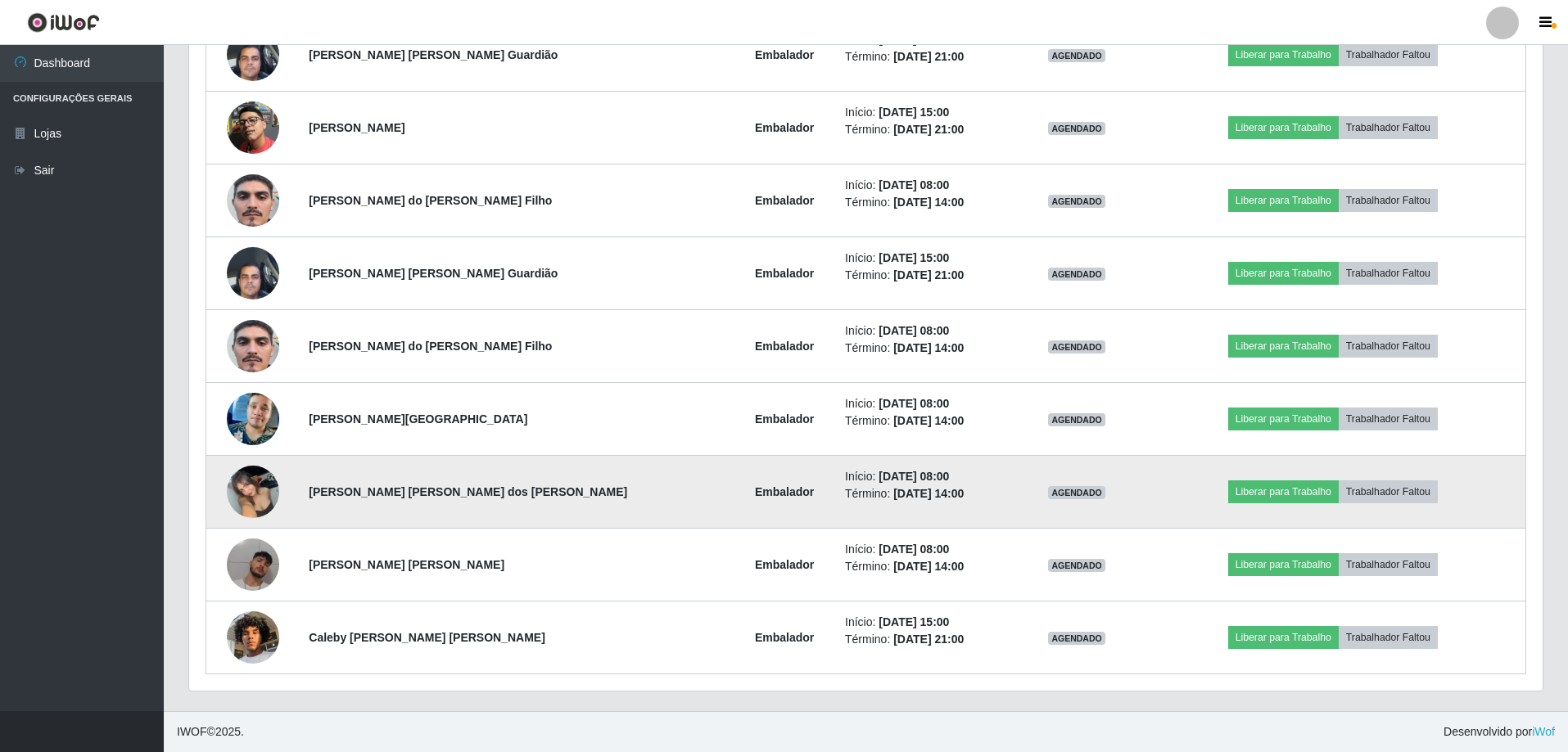
click at [253, 491] on img at bounding box center [253, 491] width 53 height 70
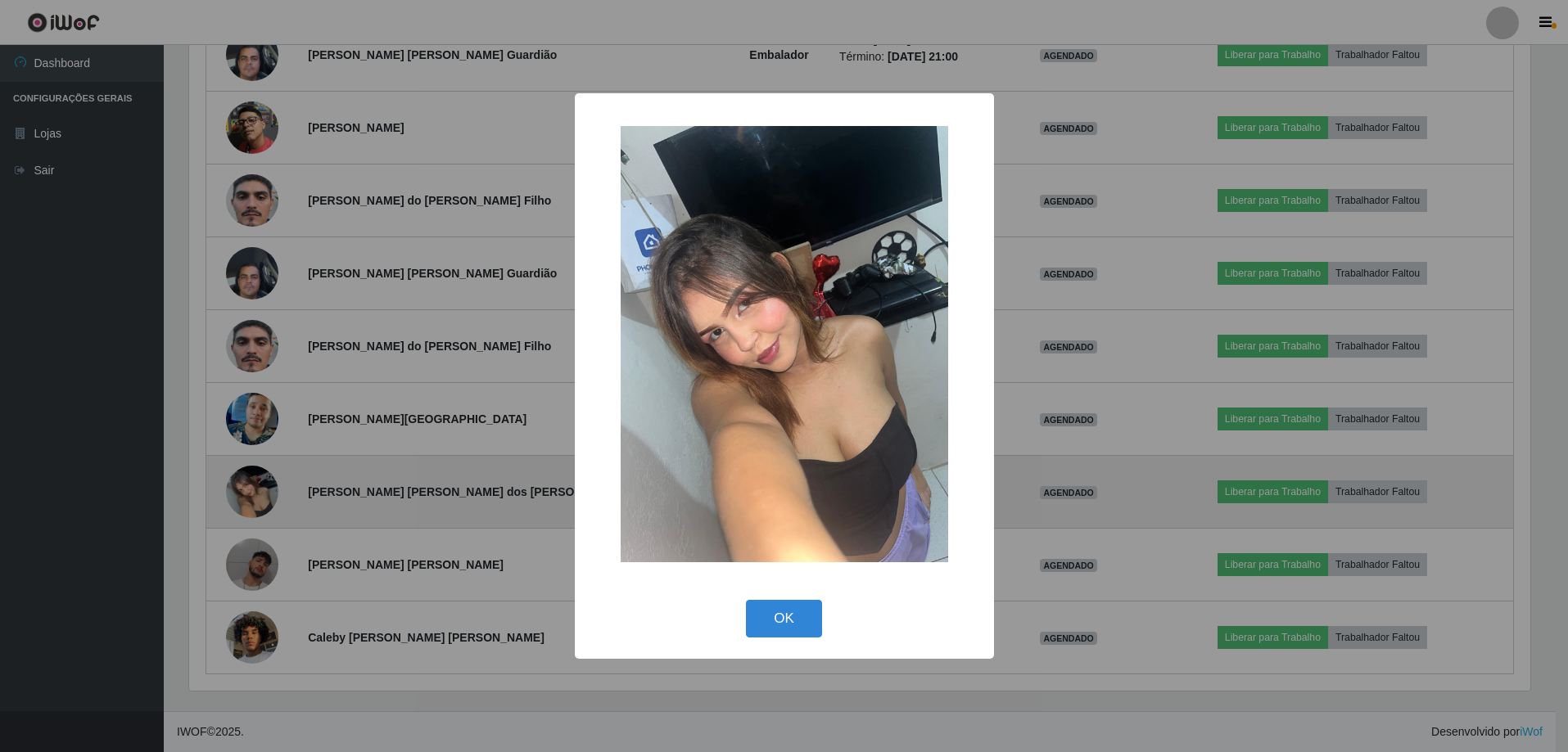
scroll to position [340, 1345]
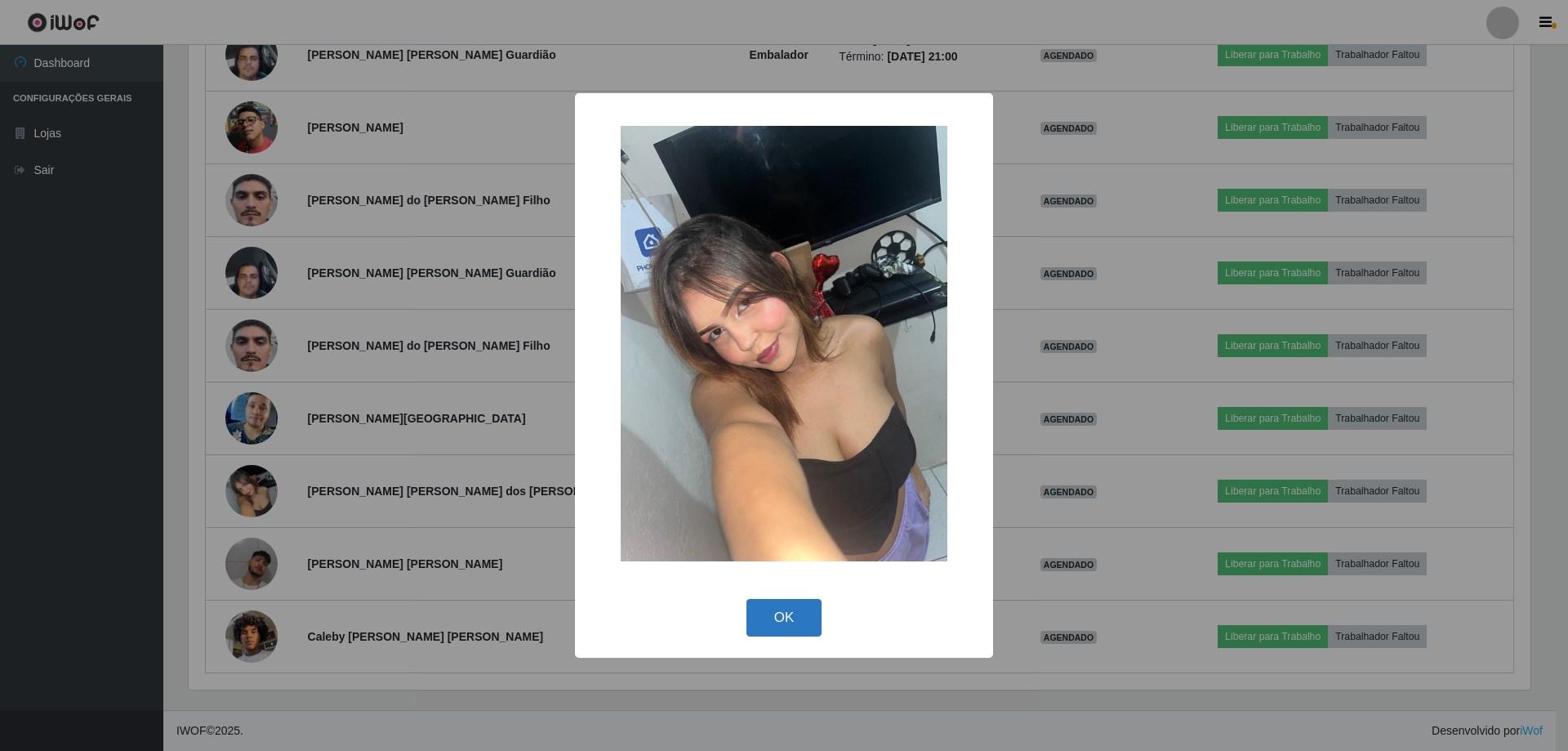
click at [803, 612] on button "OK" at bounding box center [785, 618] width 76 height 38
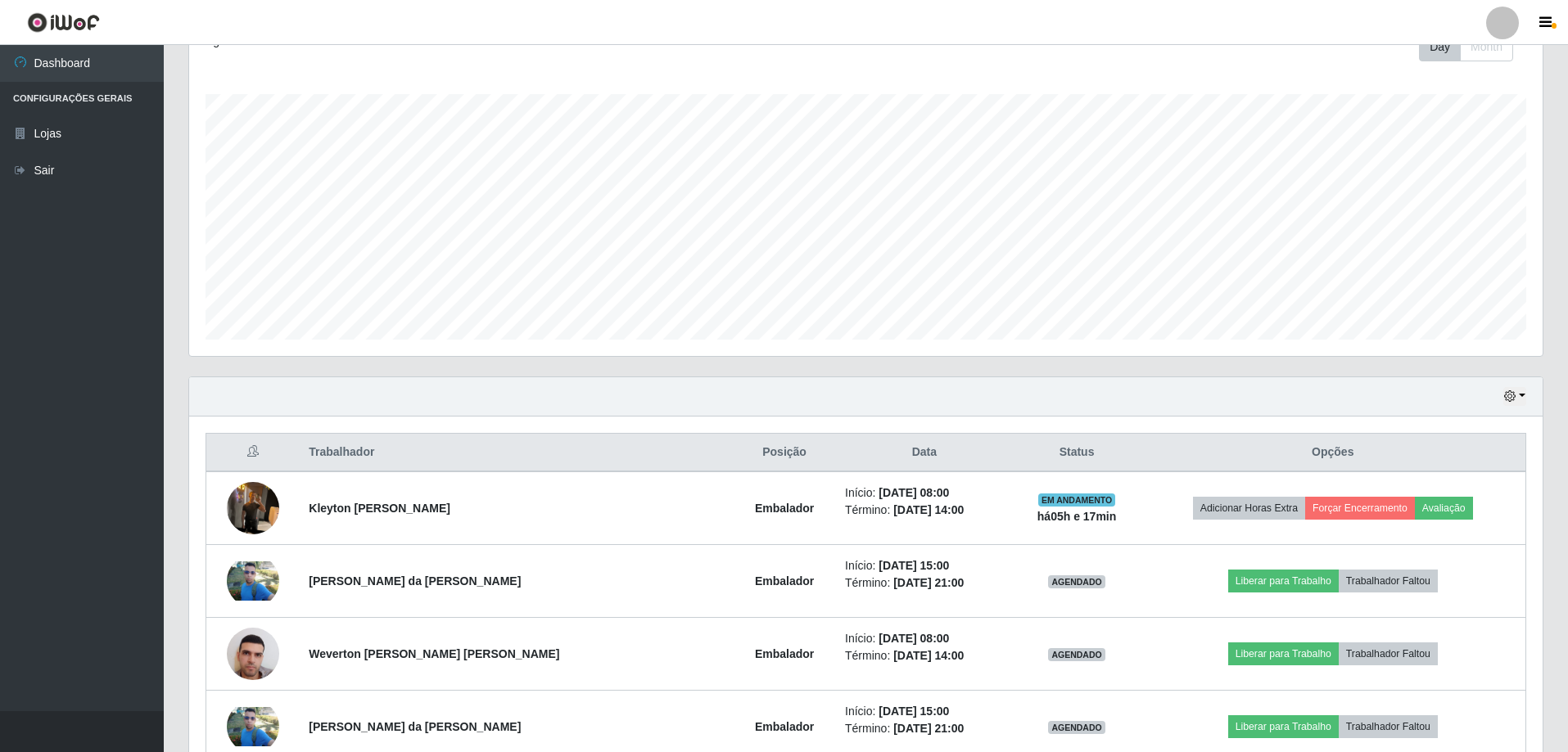
scroll to position [409, 0]
